Goal: Task Accomplishment & Management: Manage account settings

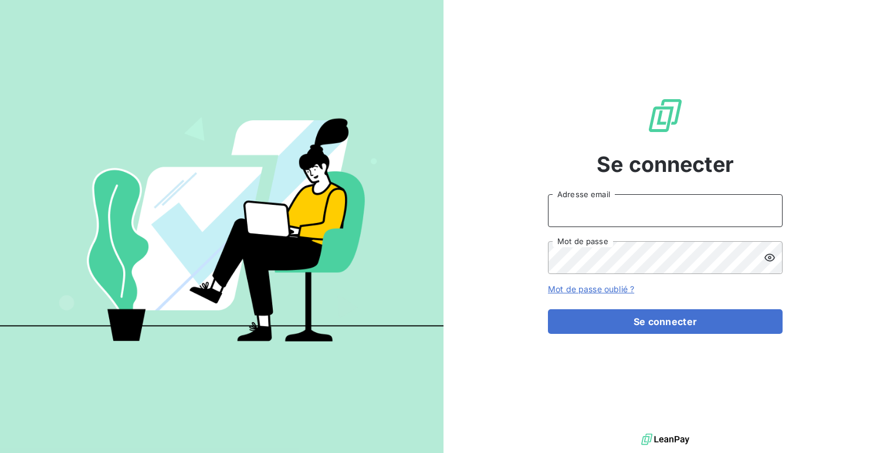
click at [638, 210] on input "Adresse email" at bounding box center [665, 210] width 235 height 33
type input "admin@leaseprotect"
click at [548, 309] on button "Se connecter" at bounding box center [665, 321] width 235 height 25
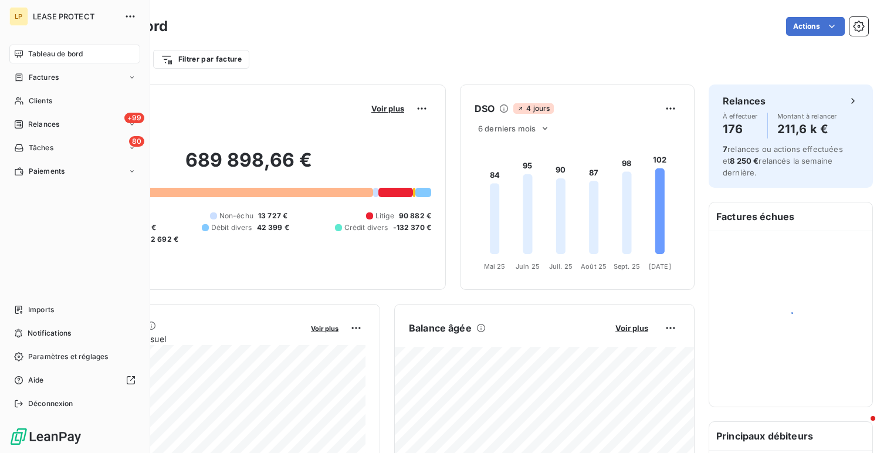
click at [48, 347] on nav "Imports Notifications Paramètres et réglages Aide Déconnexion" at bounding box center [74, 357] width 131 height 113
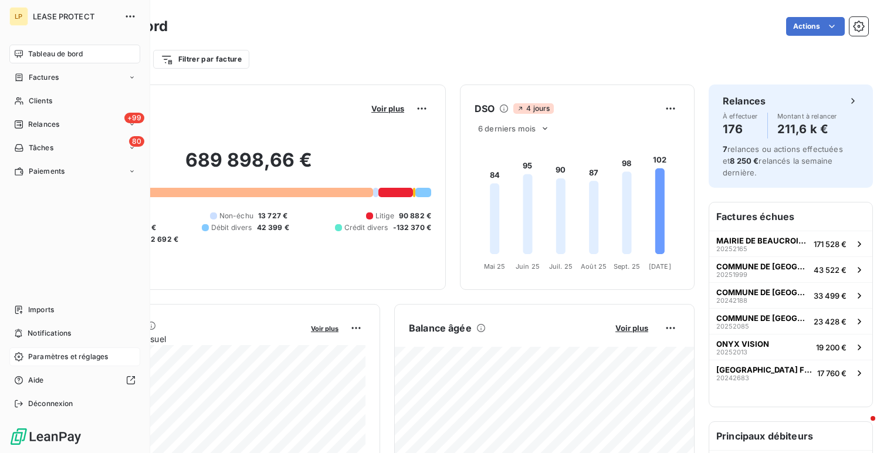
click at [48, 358] on span "Paramètres et réglages" at bounding box center [68, 357] width 80 height 11
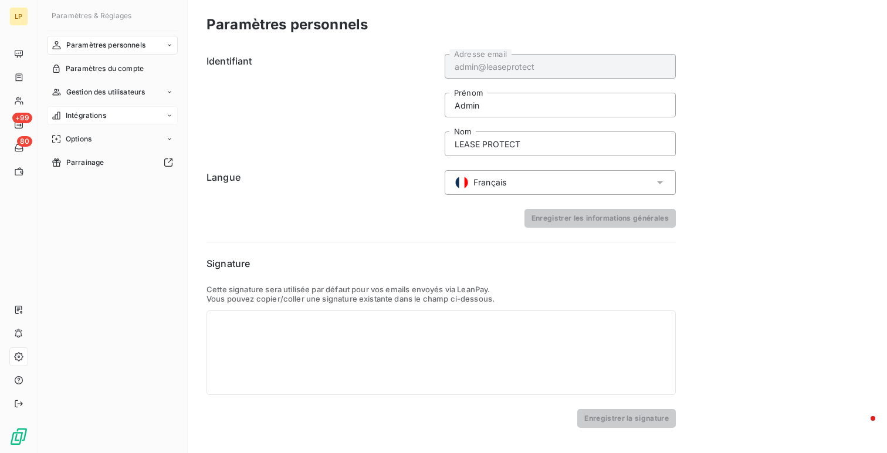
click at [100, 114] on span "Intégrations" at bounding box center [86, 115] width 40 height 11
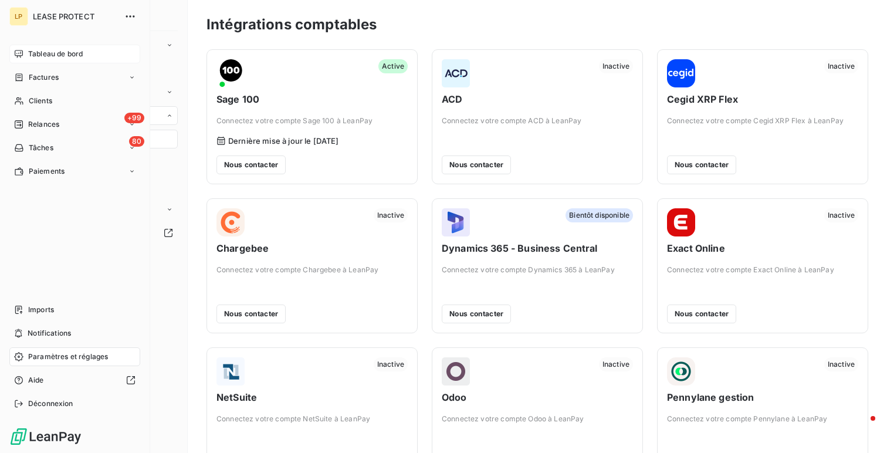
click at [26, 49] on div "Tableau de bord" at bounding box center [74, 54] width 131 height 19
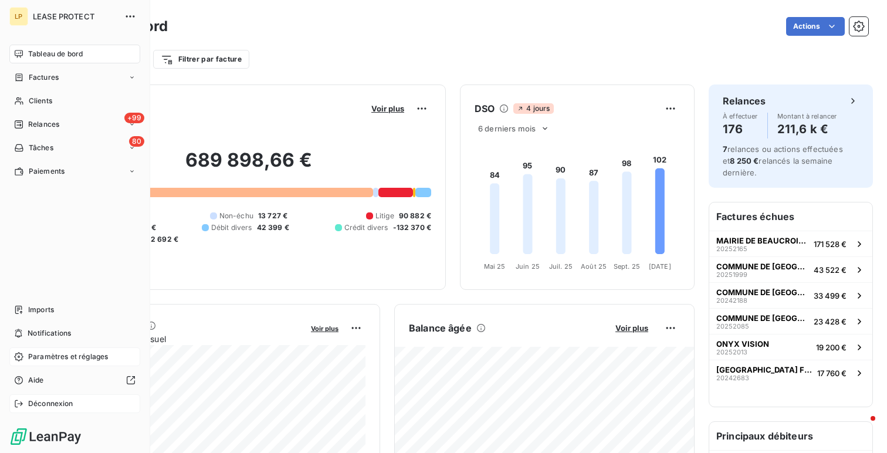
click at [60, 397] on div "Déconnexion" at bounding box center [74, 403] width 131 height 19
